Goal: Task Accomplishment & Management: Use online tool/utility

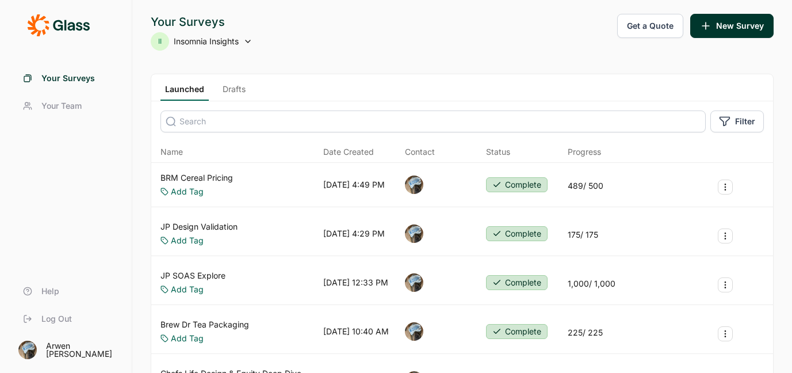
click at [193, 44] on span "Insomnia Insights" at bounding box center [206, 42] width 65 height 12
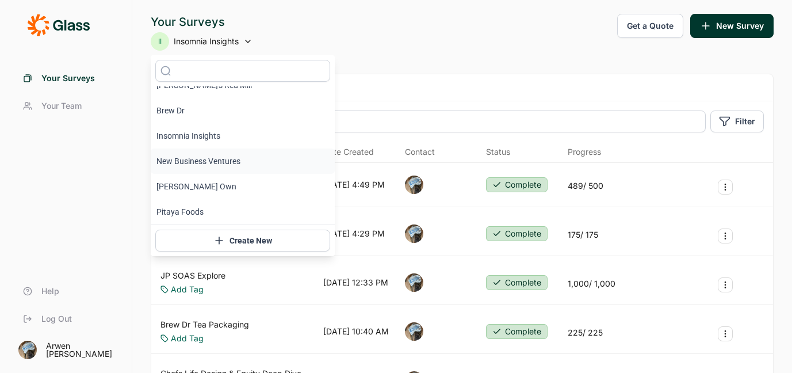
scroll to position [66, 0]
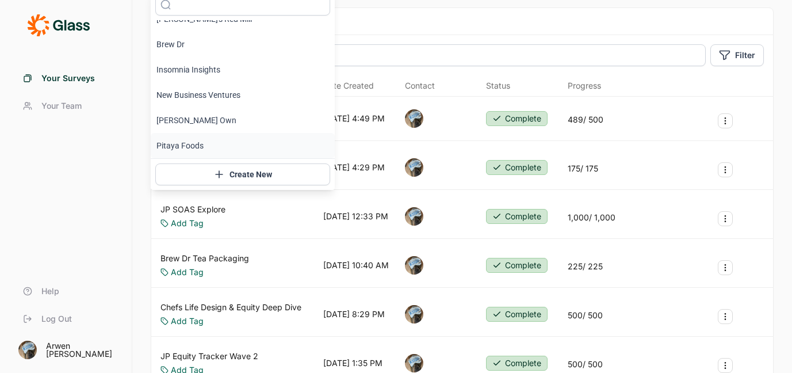
click at [188, 140] on li "Pitaya Foods" at bounding box center [243, 145] width 184 height 25
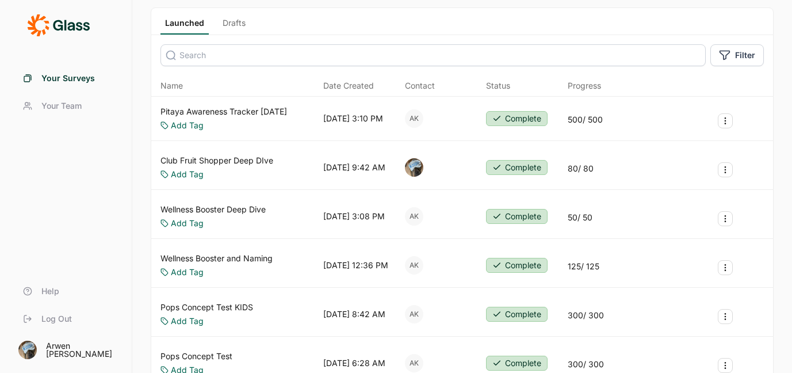
click at [249, 107] on link "Pitaya Awareness Tracker [DATE]" at bounding box center [224, 112] width 127 height 12
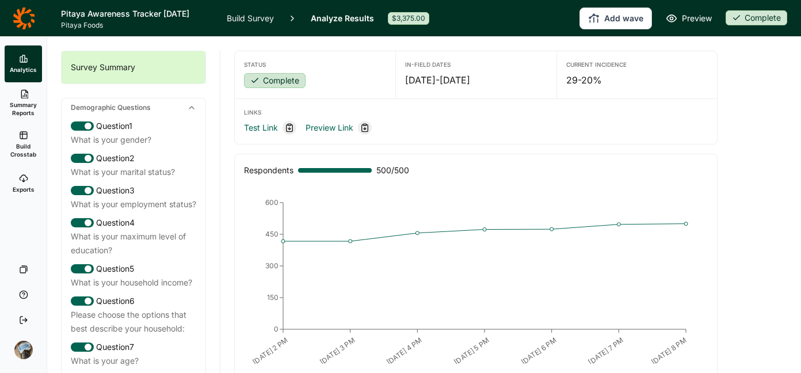
click at [29, 184] on link "Exports" at bounding box center [23, 183] width 37 height 37
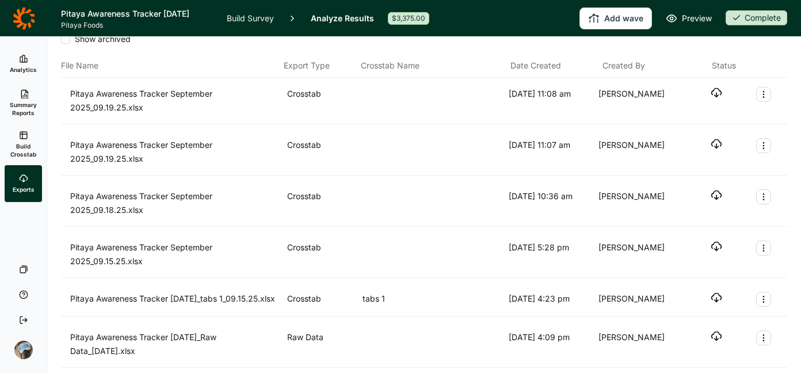
scroll to position [20, 0]
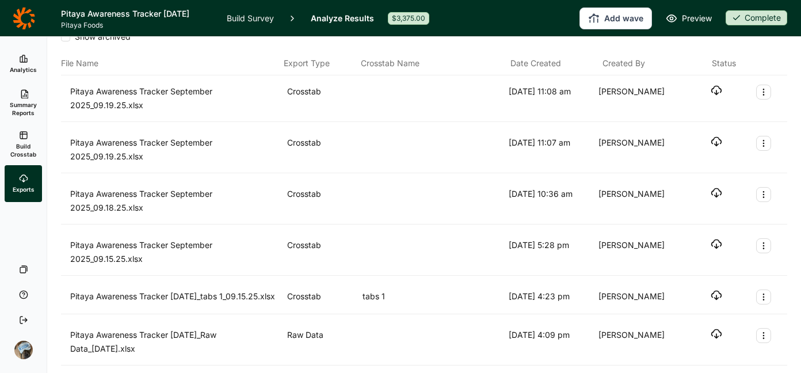
click at [713, 241] on icon "button" at bounding box center [717, 244] width 12 height 12
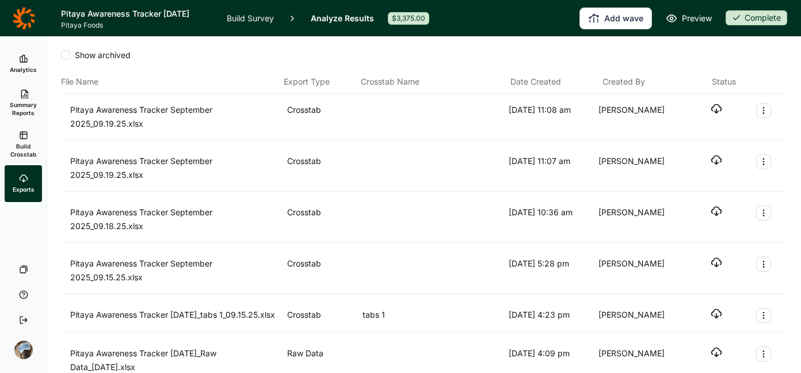
scroll to position [2, 0]
